Goal: Check status: Check status

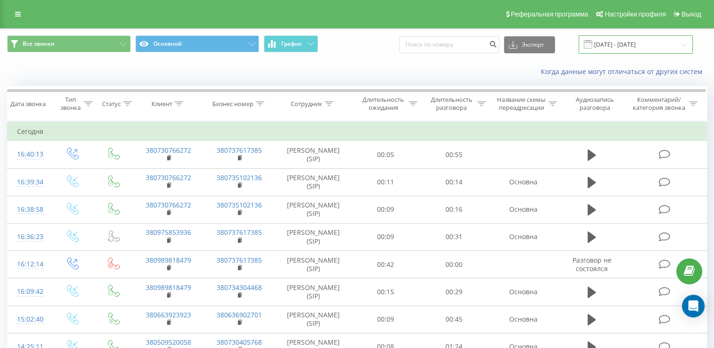
click at [629, 44] on input "19.07.2025 - 19.08.2025" at bounding box center [635, 44] width 114 height 18
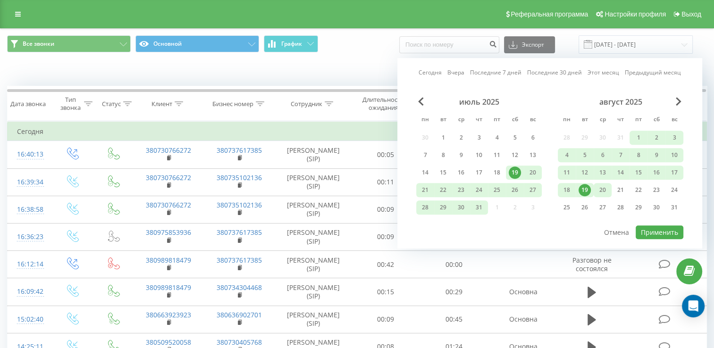
click at [601, 188] on div "20" at bounding box center [602, 190] width 12 height 12
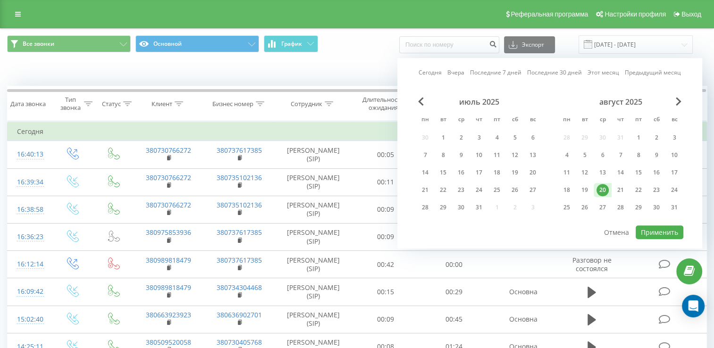
click at [601, 188] on div "20" at bounding box center [602, 190] width 12 height 12
click at [660, 227] on button "Применить" at bounding box center [659, 232] width 48 height 14
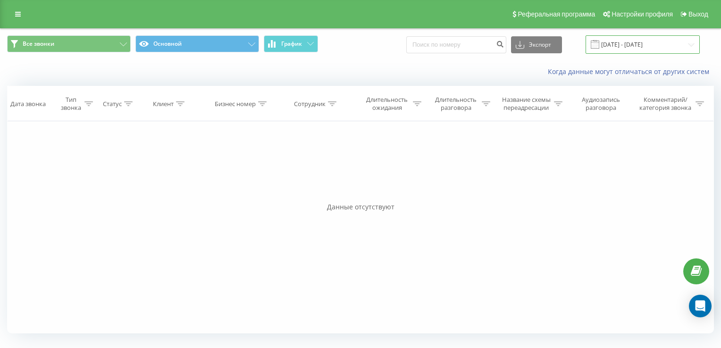
click at [640, 48] on input "20.08.2025 - 20.08.2025" at bounding box center [642, 44] width 114 height 18
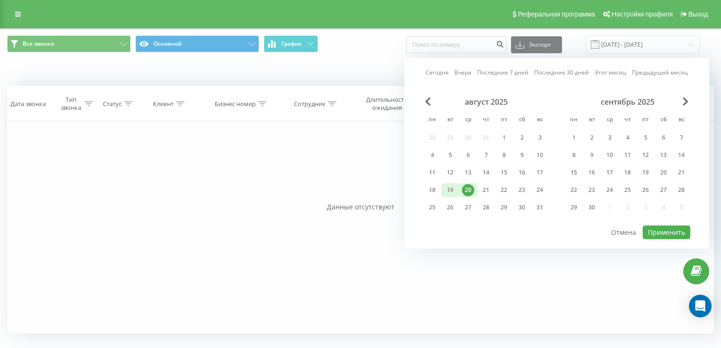
click at [448, 188] on div "19" at bounding box center [450, 190] width 12 height 12
click at [474, 188] on div "20" at bounding box center [468, 190] width 12 height 12
click at [675, 225] on button "Применить" at bounding box center [666, 232] width 48 height 14
type input "[DATE] - [DATE]"
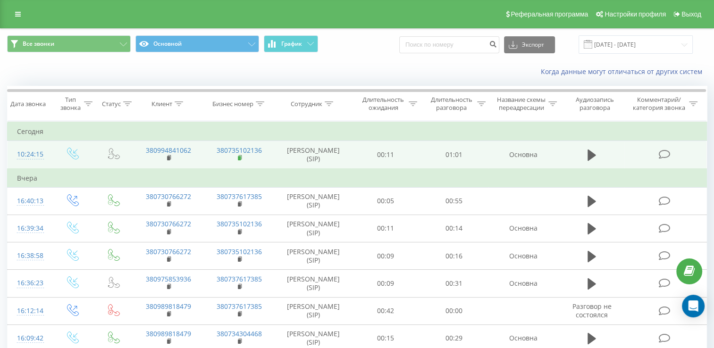
click at [241, 161] on icon at bounding box center [240, 158] width 5 height 7
click at [169, 160] on rect at bounding box center [168, 158] width 3 height 4
click at [166, 165] on td "380994841062" at bounding box center [168, 155] width 71 height 28
click at [168, 160] on rect at bounding box center [168, 158] width 3 height 4
